Goal: Find specific page/section: Find specific page/section

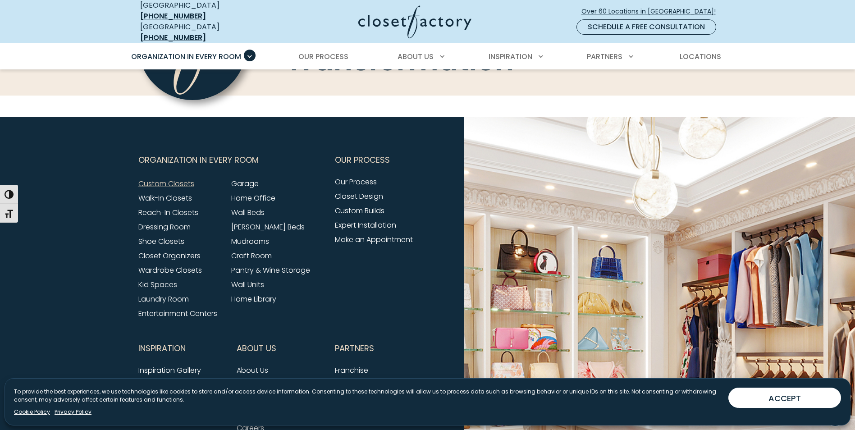
scroll to position [2705, 0]
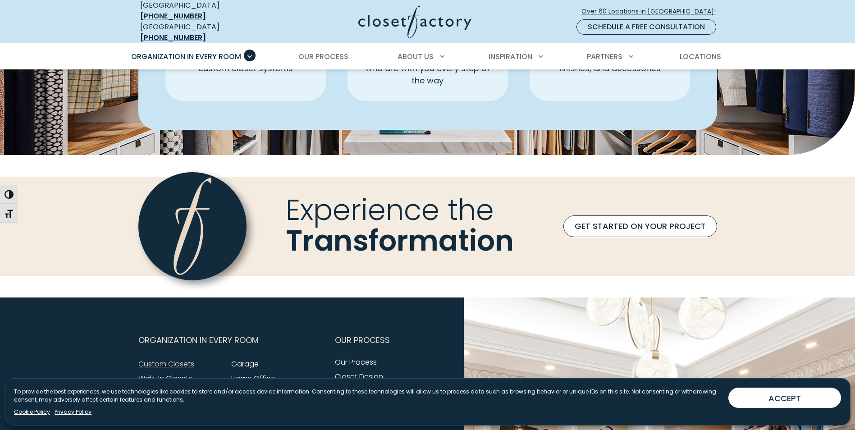
click at [639, 220] on link "GET STARTED ON YOUR PROJECT" at bounding box center [641, 227] width 154 height 22
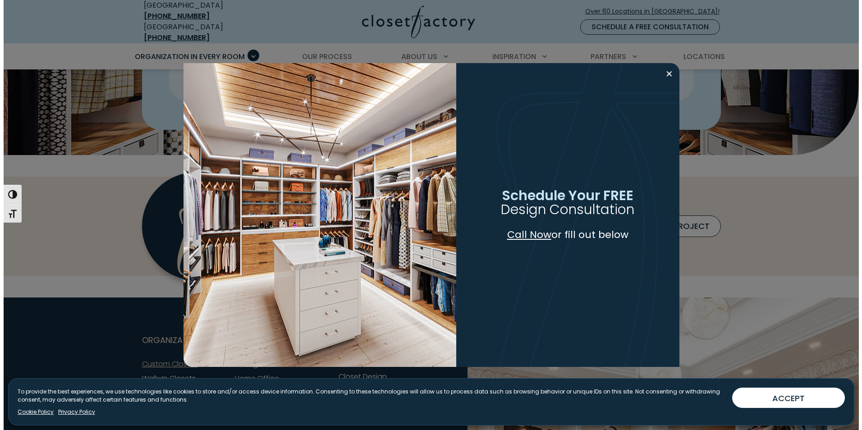
scroll to position [2706, 0]
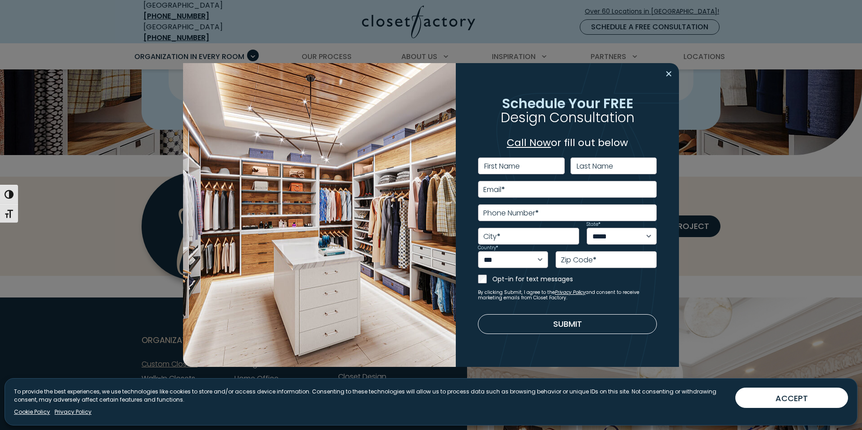
click at [671, 75] on button "Close modal" at bounding box center [668, 74] width 13 height 14
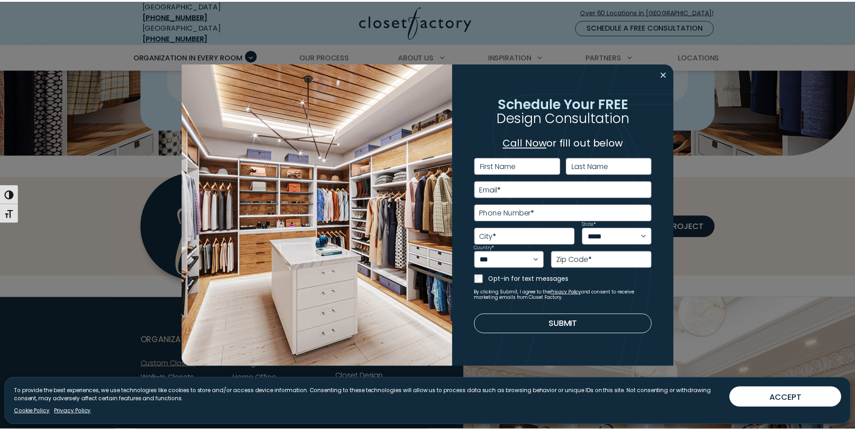
scroll to position [2705, 0]
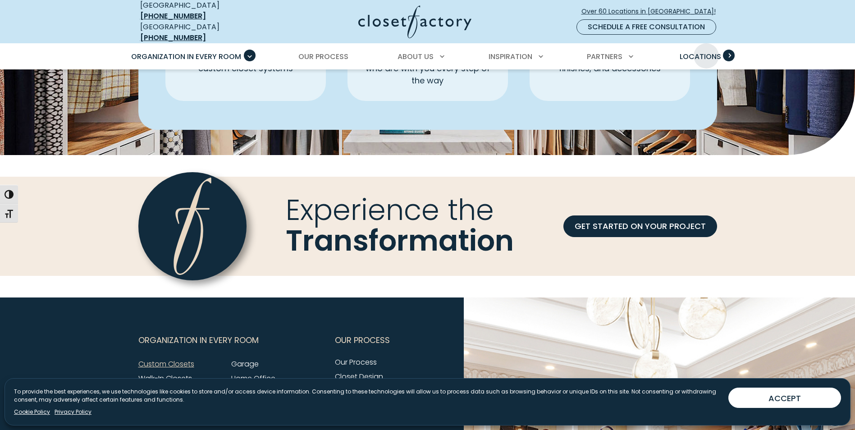
click at [707, 51] on span "Locations" at bounding box center [700, 56] width 41 height 10
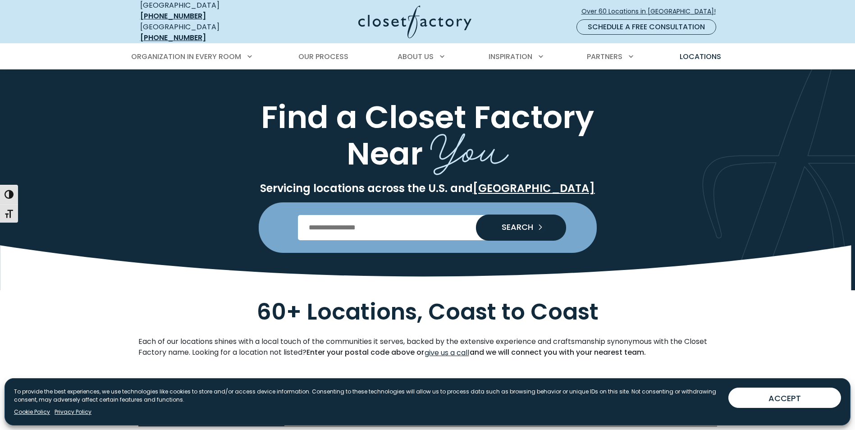
click at [353, 226] on input "Enter Postal Code" at bounding box center [427, 227] width 259 height 25
type input "*****"
click at [506, 223] on span "SEARCH" at bounding box center [514, 227] width 39 height 8
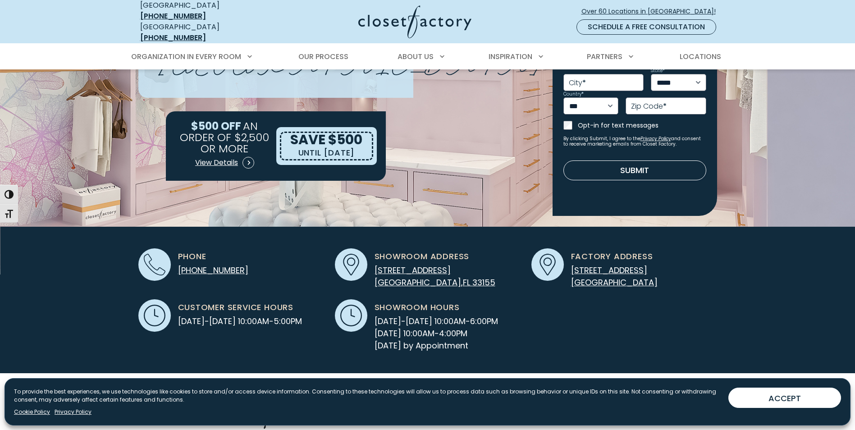
scroll to position [180, 0]
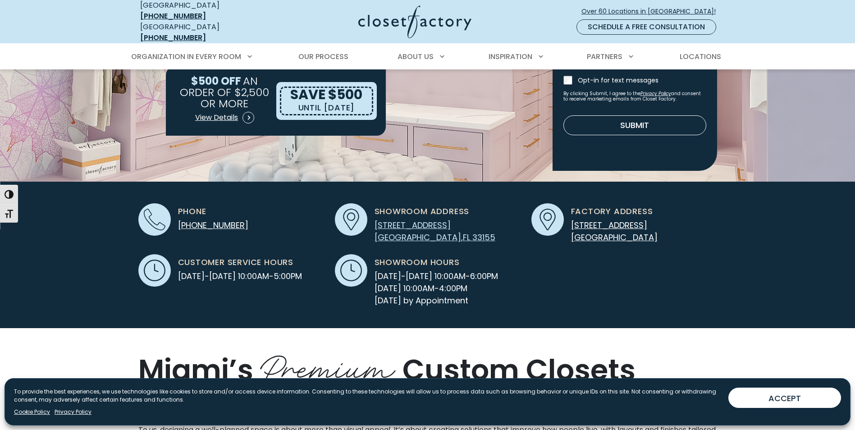
click at [414, 220] on span "[STREET_ADDRESS]" at bounding box center [413, 225] width 76 height 11
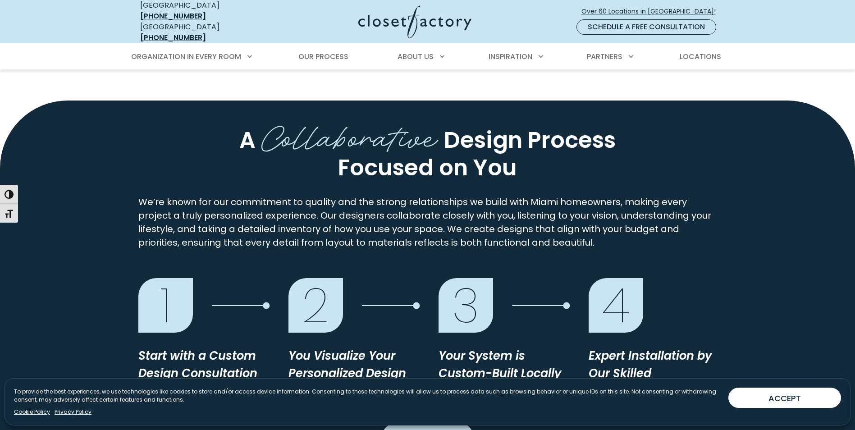
scroll to position [496, 0]
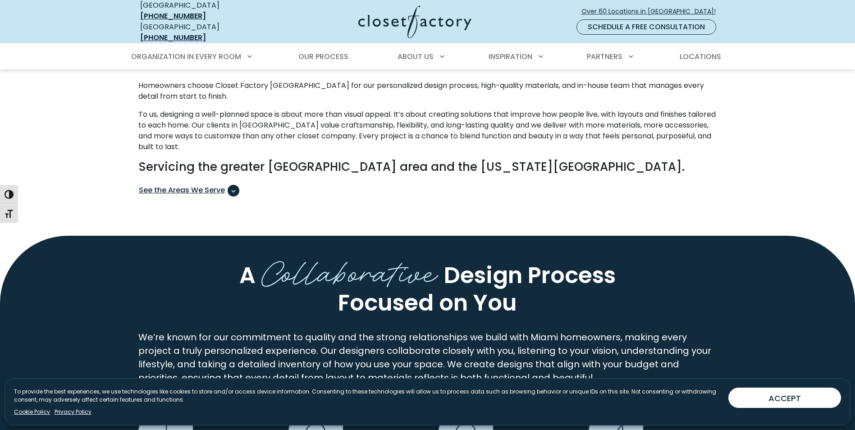
click at [210, 185] on span "See the Areas We Serve" at bounding box center [189, 191] width 101 height 12
